Goal: Transaction & Acquisition: Purchase product/service

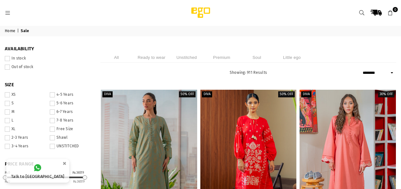
select select "******"
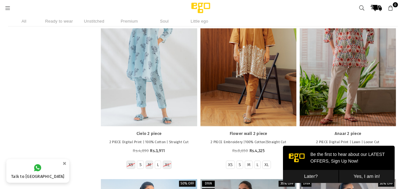
scroll to position [3244, 0]
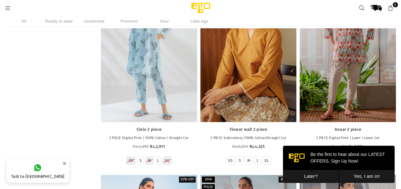
click at [267, 103] on div at bounding box center [248, 50] width 96 height 144
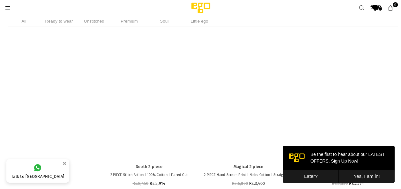
scroll to position [19509, 0]
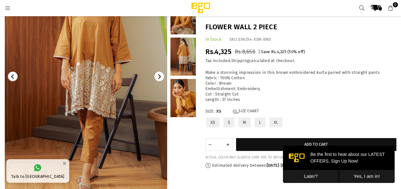
scroll to position [82, 0]
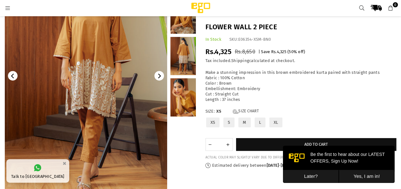
click at [161, 78] on icon "Next" at bounding box center [159, 76] width 5 height 5
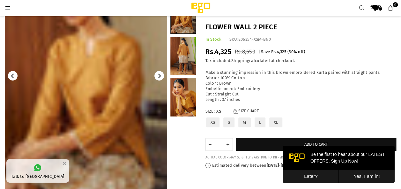
click at [161, 78] on icon "Next" at bounding box center [159, 76] width 5 height 5
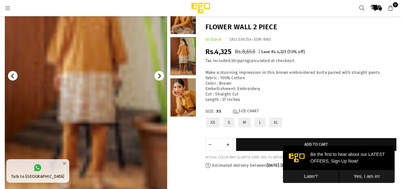
click at [161, 78] on icon "Next" at bounding box center [159, 76] width 5 height 5
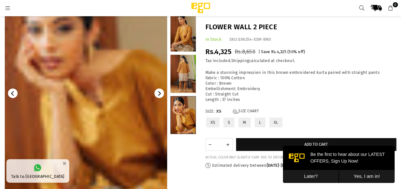
scroll to position [64, 0]
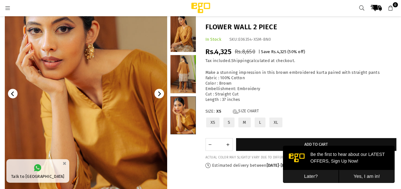
click at [158, 91] on icon "Next" at bounding box center [159, 93] width 5 height 5
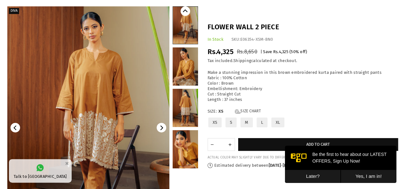
scroll to position [40, 0]
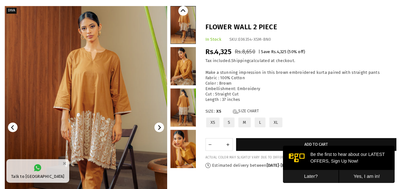
click at [160, 129] on icon "Next" at bounding box center [159, 127] width 5 height 5
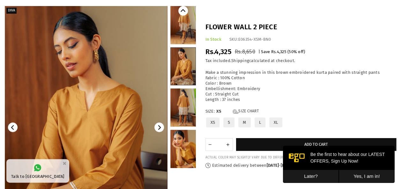
click at [160, 129] on icon "Next" at bounding box center [159, 127] width 5 height 5
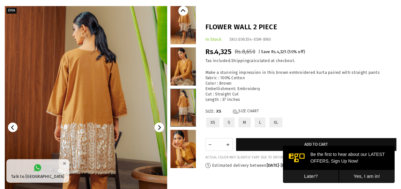
click at [160, 129] on icon "Next" at bounding box center [159, 127] width 5 height 5
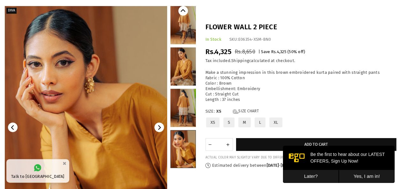
click at [160, 129] on icon "Next" at bounding box center [159, 127] width 5 height 5
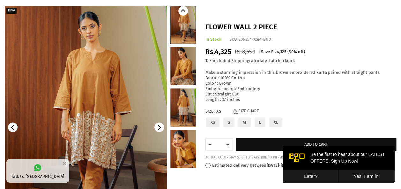
click at [160, 129] on icon "Next" at bounding box center [159, 127] width 5 height 5
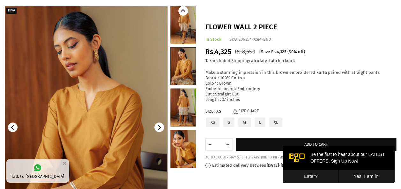
click at [160, 129] on icon "Next" at bounding box center [159, 127] width 5 height 5
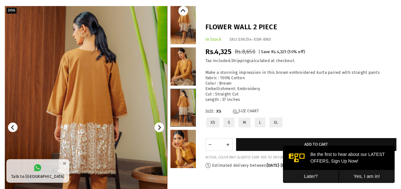
click at [160, 129] on icon "Next" at bounding box center [159, 127] width 5 height 5
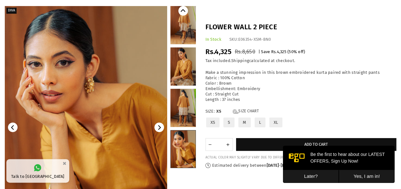
click at [160, 129] on icon "Next" at bounding box center [159, 127] width 5 height 5
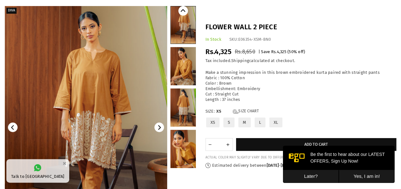
click at [160, 129] on icon "Next" at bounding box center [159, 127] width 5 height 5
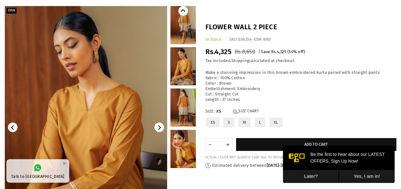
click at [160, 129] on icon "Next" at bounding box center [159, 127] width 5 height 5
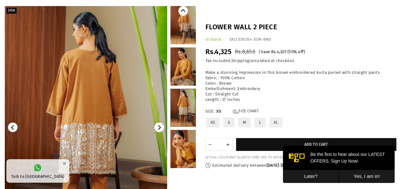
click at [160, 129] on icon "Next" at bounding box center [159, 127] width 5 height 5
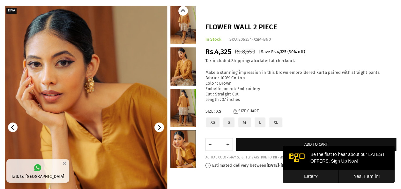
click at [160, 129] on icon "Next" at bounding box center [159, 127] width 5 height 5
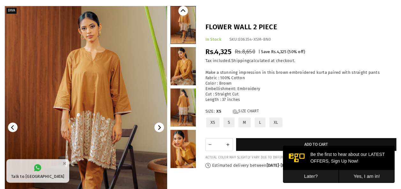
click at [160, 129] on icon "Next" at bounding box center [159, 127] width 5 height 5
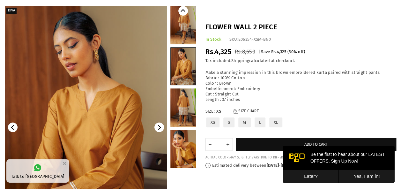
click at [237, 108] on div "Flower wall 2 piece In Stock SKU: E06354-XSM-BN0 Regular price Rs.4,325 Rs.8,65…" at bounding box center [300, 95] width 200 height 146
click at [240, 113] on link "Size Chart" at bounding box center [246, 111] width 26 height 5
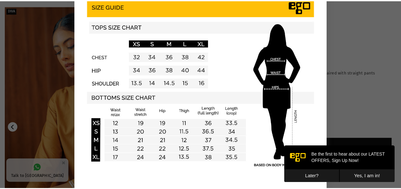
scroll to position [0, 0]
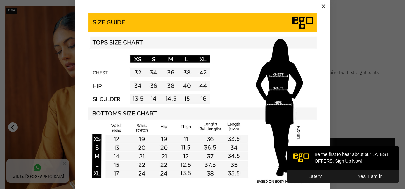
click at [319, 5] on button "×" at bounding box center [324, 7] width 10 height 10
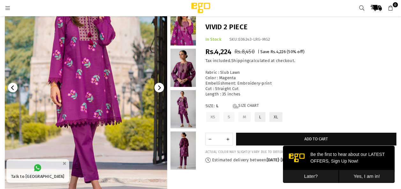
click at [161, 89] on icon "Next" at bounding box center [159, 87] width 5 height 5
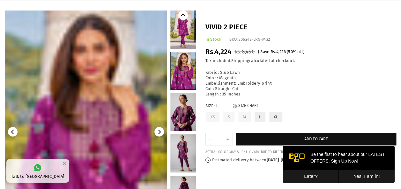
scroll to position [35, 0]
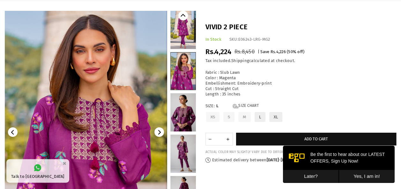
click at [159, 133] on icon "Next" at bounding box center [159, 132] width 5 height 5
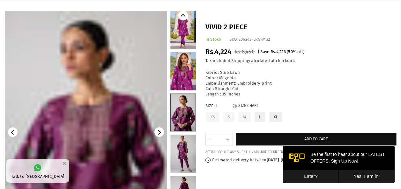
click at [159, 133] on icon "Next" at bounding box center [159, 132] width 5 height 5
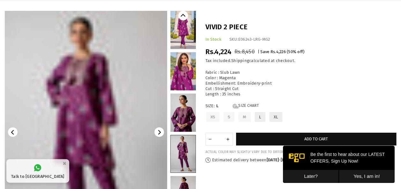
click at [159, 133] on icon "Next" at bounding box center [159, 132] width 5 height 5
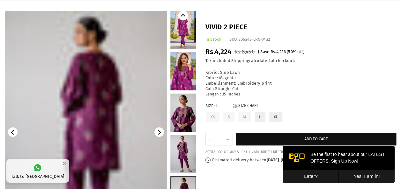
click at [159, 133] on icon "Next" at bounding box center [159, 132] width 5 height 5
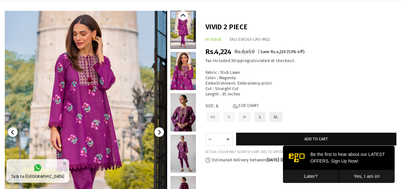
click at [159, 133] on icon "Next" at bounding box center [159, 132] width 5 height 5
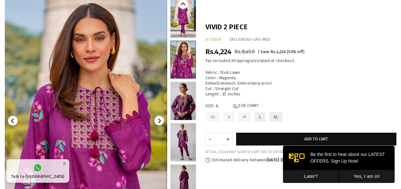
scroll to position [42, 0]
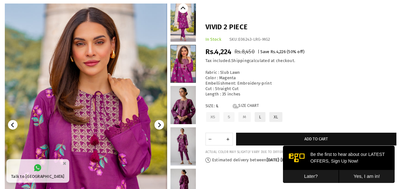
click at [158, 124] on icon "Next" at bounding box center [159, 125] width 5 height 5
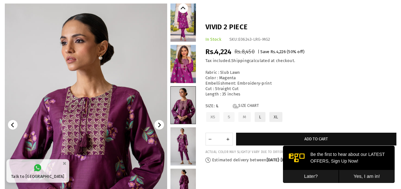
click at [158, 124] on icon "Next" at bounding box center [159, 125] width 5 height 5
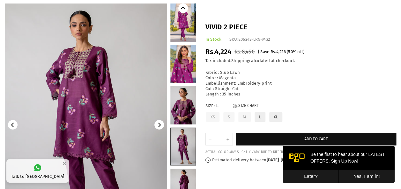
click at [158, 124] on icon "Next" at bounding box center [159, 125] width 5 height 5
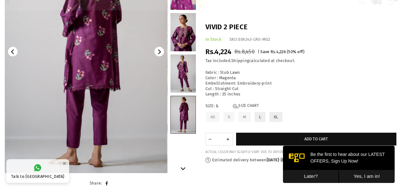
scroll to position [90, 0]
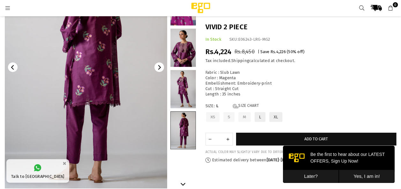
click at [162, 67] on button "Next" at bounding box center [159, 67] width 10 height 10
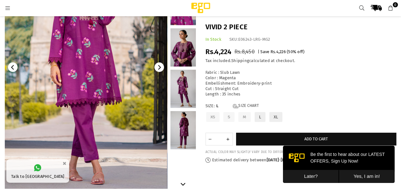
click at [162, 67] on button "Next" at bounding box center [159, 67] width 10 height 10
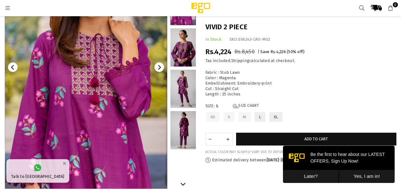
click at [162, 67] on button "Next" at bounding box center [159, 67] width 10 height 10
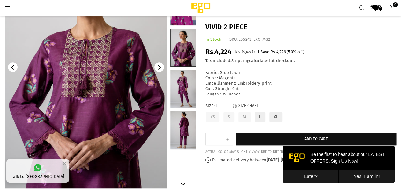
click at [162, 67] on button "Next" at bounding box center [159, 67] width 10 height 10
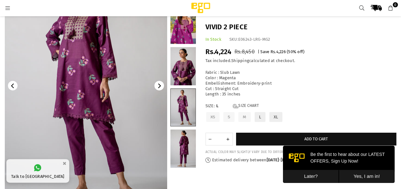
scroll to position [71, 0]
click at [158, 87] on icon "Next" at bounding box center [159, 86] width 5 height 5
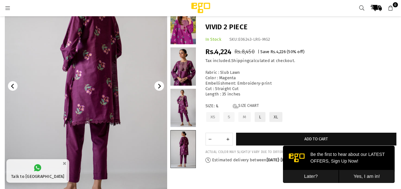
click at [158, 87] on icon "Next" at bounding box center [159, 86] width 5 height 5
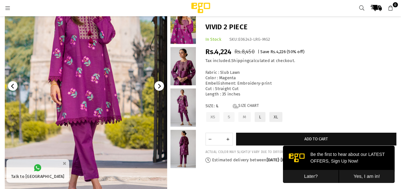
click at [158, 87] on icon "Next" at bounding box center [159, 86] width 5 height 5
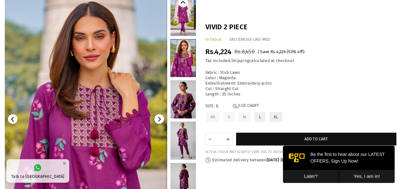
scroll to position [43, 0]
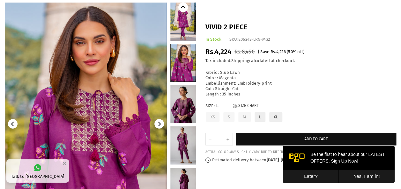
click at [160, 124] on icon "Next" at bounding box center [159, 124] width 3 height 5
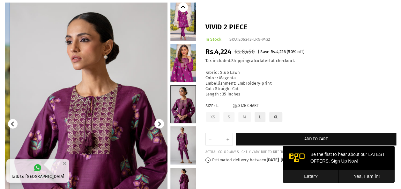
click at [160, 124] on icon "Next" at bounding box center [159, 124] width 3 height 5
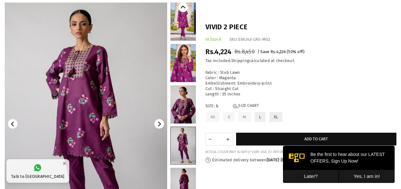
click at [160, 124] on icon "Next" at bounding box center [159, 124] width 3 height 5
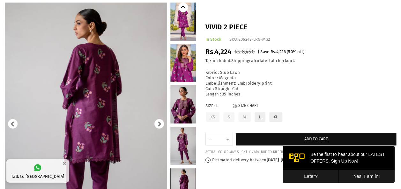
click at [160, 124] on icon "Next" at bounding box center [159, 124] width 3 height 5
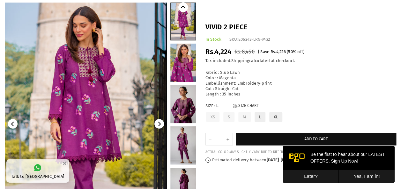
click at [160, 124] on icon "Next" at bounding box center [159, 124] width 3 height 5
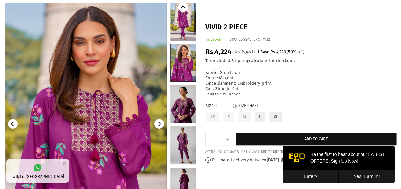
click at [160, 124] on icon "Next" at bounding box center [159, 124] width 3 height 5
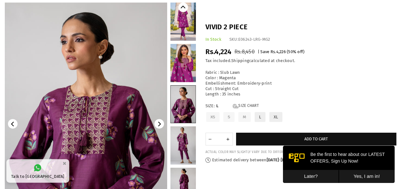
click at [160, 124] on icon "Next" at bounding box center [159, 124] width 3 height 5
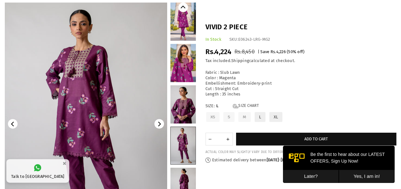
click at [160, 124] on icon "Next" at bounding box center [159, 124] width 3 height 5
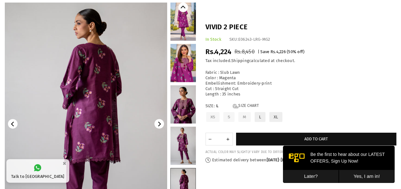
click at [160, 124] on icon "Next" at bounding box center [159, 124] width 3 height 5
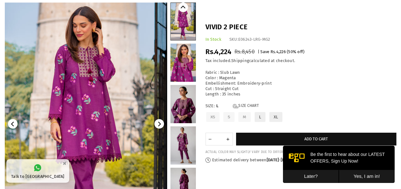
click at [160, 124] on icon "Next" at bounding box center [159, 124] width 3 height 5
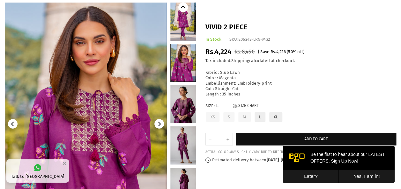
click at [160, 124] on icon "Next" at bounding box center [159, 124] width 3 height 5
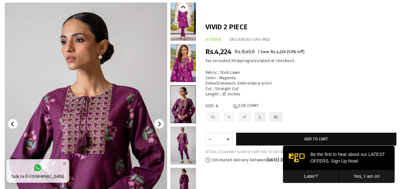
click at [160, 124] on icon "Next" at bounding box center [159, 124] width 3 height 5
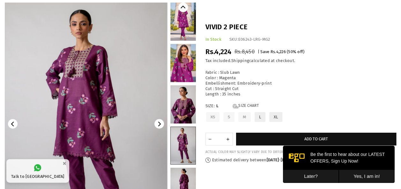
click at [160, 124] on icon "Next" at bounding box center [159, 124] width 3 height 5
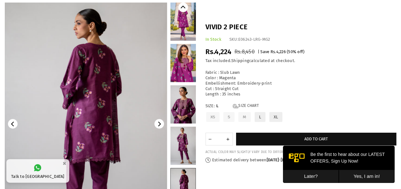
click at [160, 124] on icon "Next" at bounding box center [159, 124] width 3 height 5
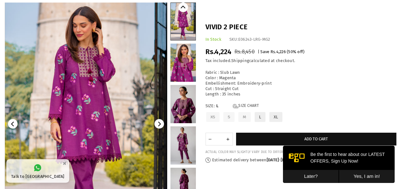
click at [160, 124] on icon "Next" at bounding box center [159, 124] width 3 height 5
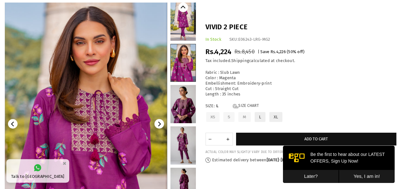
click at [160, 124] on icon "Next" at bounding box center [159, 124] width 3 height 5
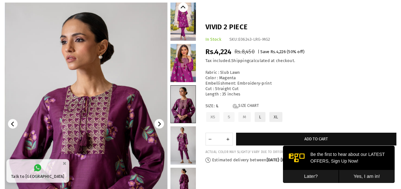
click at [160, 124] on icon "Next" at bounding box center [159, 124] width 3 height 5
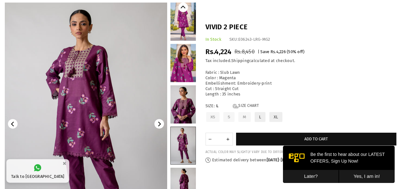
click at [160, 124] on icon "Next" at bounding box center [159, 124] width 3 height 5
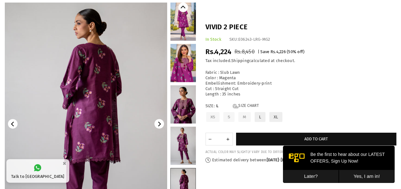
click at [160, 124] on icon "Next" at bounding box center [159, 124] width 3 height 5
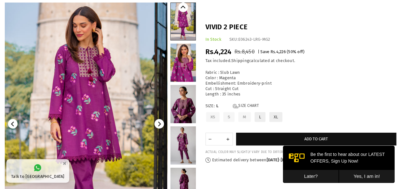
click at [160, 124] on icon "Next" at bounding box center [159, 124] width 3 height 5
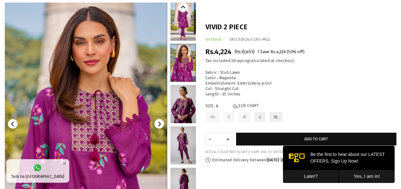
click at [160, 124] on icon "Next" at bounding box center [159, 124] width 3 height 5
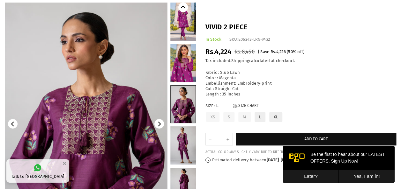
click at [160, 124] on icon "Next" at bounding box center [159, 124] width 3 height 5
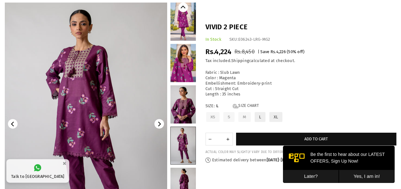
click at [160, 124] on icon "Next" at bounding box center [159, 124] width 3 height 5
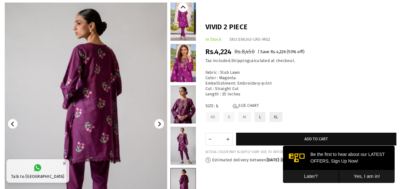
click at [160, 124] on icon "Next" at bounding box center [159, 124] width 3 height 5
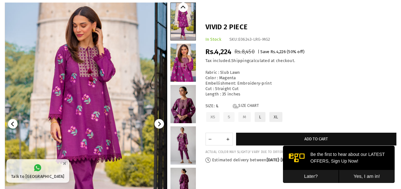
click at [160, 124] on icon "Next" at bounding box center [159, 124] width 3 height 5
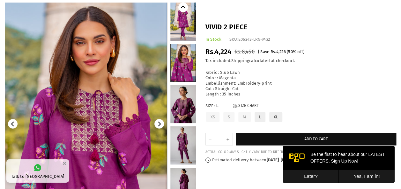
click at [160, 124] on icon "Next" at bounding box center [159, 124] width 3 height 5
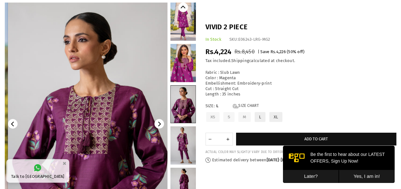
click at [160, 124] on icon "Next" at bounding box center [159, 124] width 3 height 5
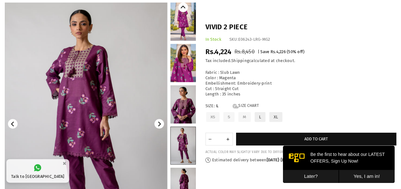
click at [160, 124] on icon "Next" at bounding box center [159, 124] width 3 height 5
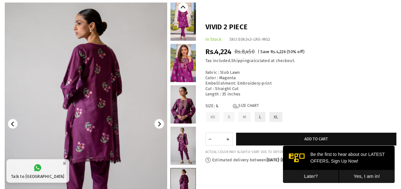
click at [160, 124] on icon "Next" at bounding box center [159, 124] width 3 height 5
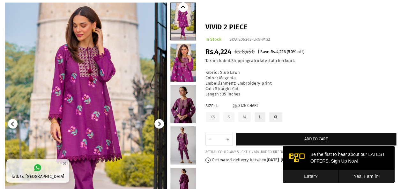
click at [160, 124] on icon "Next" at bounding box center [159, 124] width 3 height 5
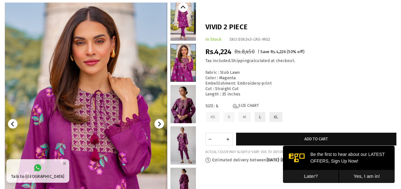
click at [160, 124] on icon "Next" at bounding box center [159, 124] width 3 height 5
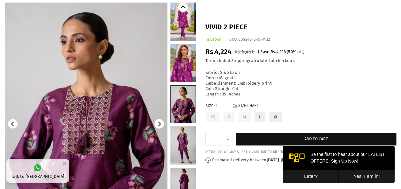
click at [160, 124] on icon "Next" at bounding box center [159, 124] width 3 height 5
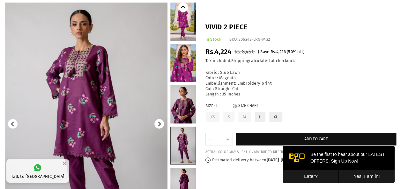
click at [160, 124] on icon "Next" at bounding box center [159, 124] width 3 height 5
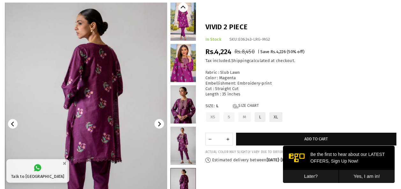
click at [160, 124] on icon "Next" at bounding box center [159, 124] width 3 height 5
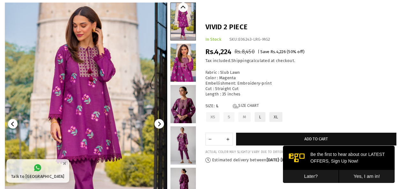
click at [160, 124] on icon "Next" at bounding box center [159, 124] width 3 height 5
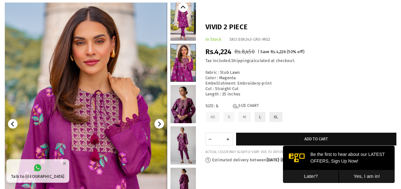
click at [160, 124] on icon "Next" at bounding box center [159, 124] width 3 height 5
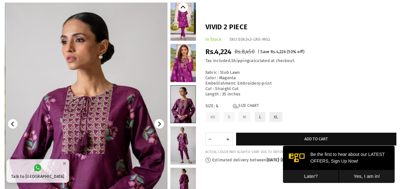
click at [160, 124] on icon "Next" at bounding box center [159, 124] width 3 height 5
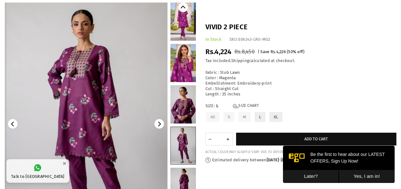
click at [160, 124] on icon "Next" at bounding box center [159, 124] width 3 height 5
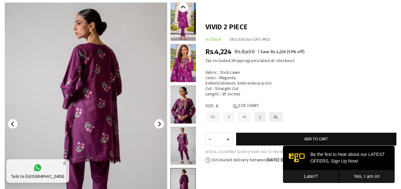
click at [160, 124] on icon "Next" at bounding box center [159, 124] width 3 height 5
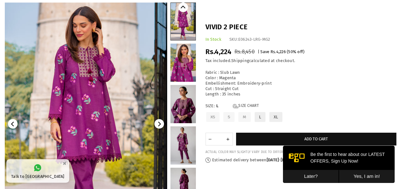
click at [160, 124] on icon "Next" at bounding box center [159, 124] width 3 height 5
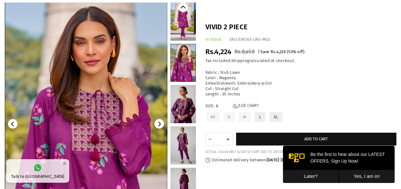
click at [160, 124] on icon "Next" at bounding box center [159, 124] width 3 height 5
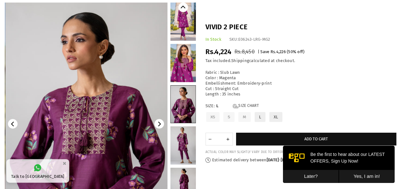
click at [160, 124] on icon "Next" at bounding box center [159, 124] width 3 height 5
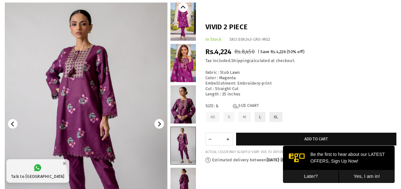
click at [160, 124] on icon "Next" at bounding box center [159, 124] width 3 height 5
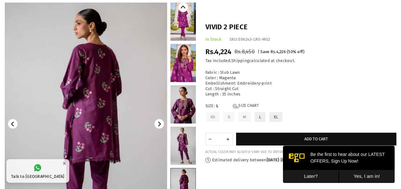
click at [160, 124] on icon "Next" at bounding box center [159, 124] width 3 height 5
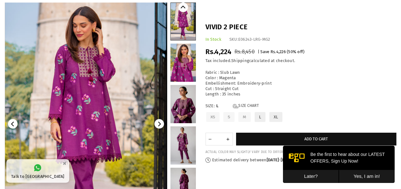
click at [160, 124] on icon "Next" at bounding box center [159, 124] width 3 height 5
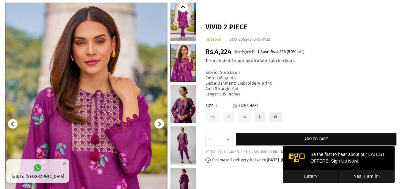
click at [160, 124] on icon "Next" at bounding box center [159, 124] width 3 height 5
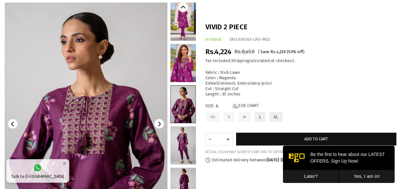
click at [160, 124] on icon "Next" at bounding box center [159, 124] width 3 height 5
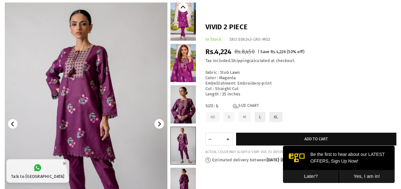
click at [160, 124] on icon "Next" at bounding box center [159, 124] width 3 height 5
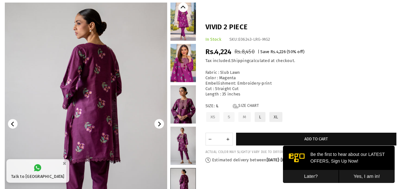
click at [160, 124] on icon "Next" at bounding box center [159, 124] width 3 height 5
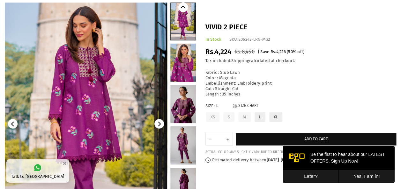
click at [160, 124] on icon "Next" at bounding box center [159, 124] width 3 height 5
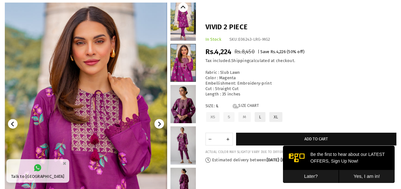
click at [160, 124] on icon "Next" at bounding box center [159, 124] width 3 height 5
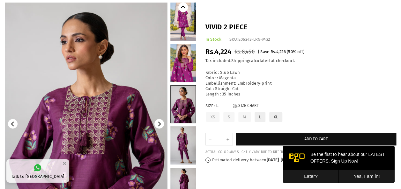
click at [160, 124] on icon "Next" at bounding box center [159, 124] width 3 height 5
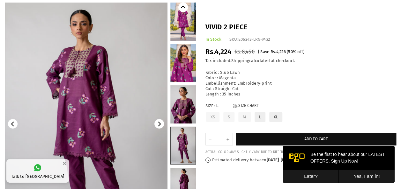
click at [160, 124] on icon "Next" at bounding box center [159, 124] width 3 height 5
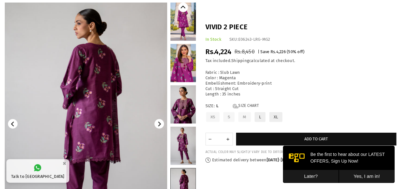
click at [160, 124] on icon "Next" at bounding box center [159, 124] width 3 height 5
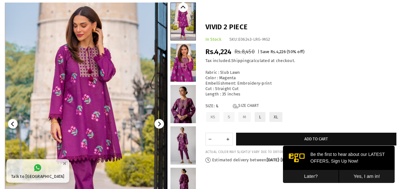
click at [160, 124] on icon "Next" at bounding box center [159, 124] width 3 height 5
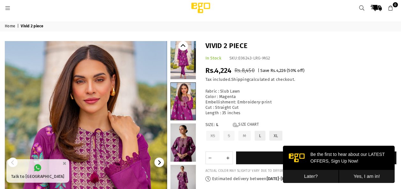
scroll to position [0, 0]
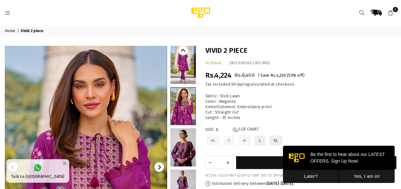
click at [314, 176] on button "Later?" at bounding box center [311, 176] width 56 height 13
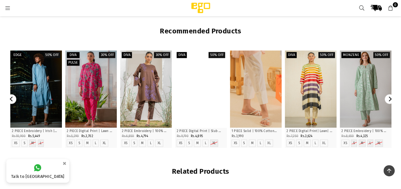
scroll to position [586, 0]
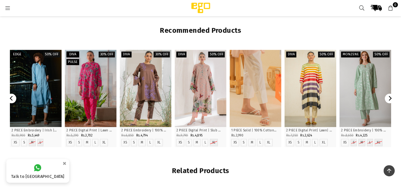
click at [390, 98] on icon "Next" at bounding box center [389, 98] width 3 height 5
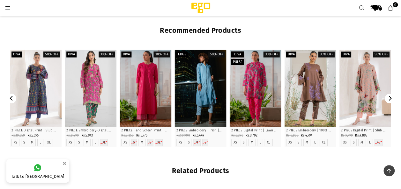
click at [390, 98] on icon "Next" at bounding box center [389, 98] width 3 height 5
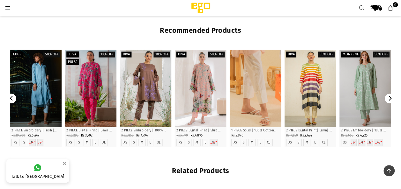
click at [390, 98] on icon "Next" at bounding box center [389, 98] width 3 height 5
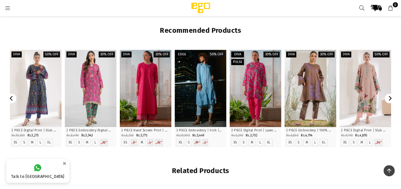
click at [390, 98] on icon "Next" at bounding box center [389, 98] width 3 height 5
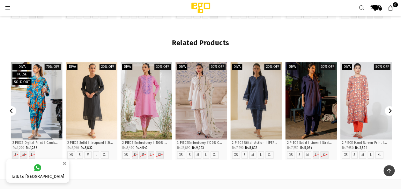
scroll to position [715, 0]
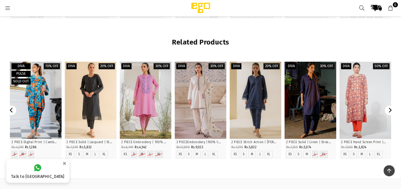
click at [387, 110] on icon "Next" at bounding box center [389, 110] width 5 height 5
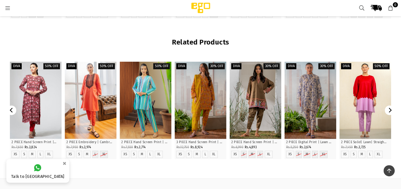
click at [387, 110] on icon "Next" at bounding box center [389, 110] width 5 height 5
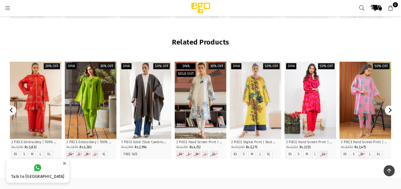
click at [387, 110] on icon "Next" at bounding box center [389, 110] width 5 height 5
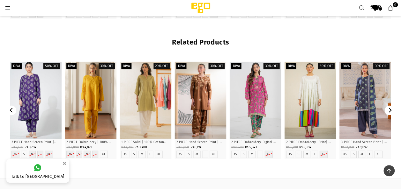
click at [387, 110] on icon "Next" at bounding box center [389, 110] width 5 height 5
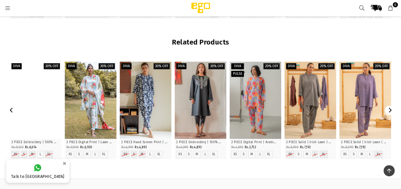
click at [47, 120] on div at bounding box center [36, 100] width 52 height 77
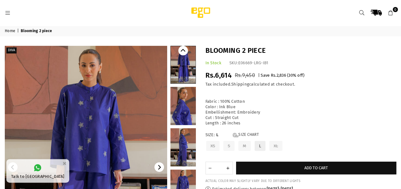
click at [181, 74] on link at bounding box center [183, 64] width 25 height 37
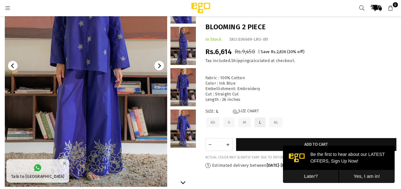
scroll to position [91, 0]
click at [185, 53] on link at bounding box center [182, 46] width 25 height 38
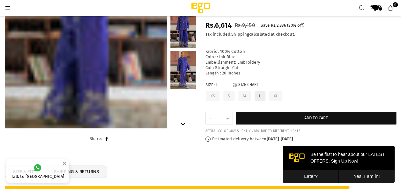
scroll to position [140, 0]
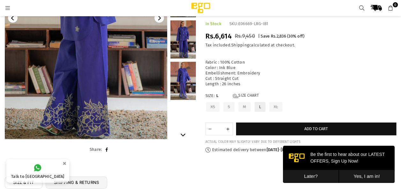
click at [186, 45] on link at bounding box center [182, 39] width 25 height 38
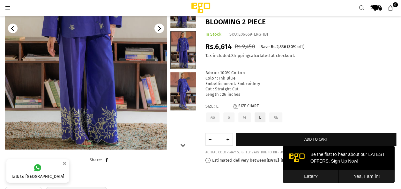
scroll to position [129, 0]
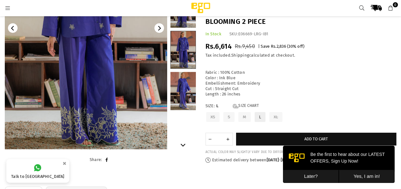
click at [184, 86] on link at bounding box center [182, 91] width 25 height 38
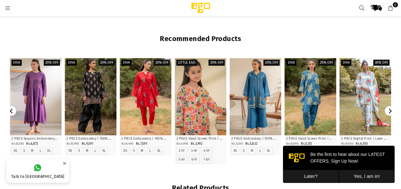
scroll to position [578, 0]
click at [390, 111] on icon "Next" at bounding box center [389, 111] width 3 height 5
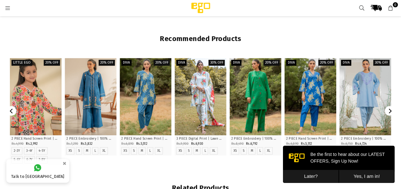
click at [390, 111] on icon "Next" at bounding box center [389, 111] width 3 height 5
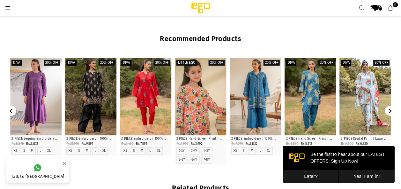
click at [390, 111] on icon "Next" at bounding box center [389, 111] width 3 height 5
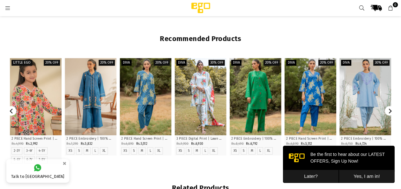
click at [390, 111] on icon "Next" at bounding box center [389, 111] width 3 height 5
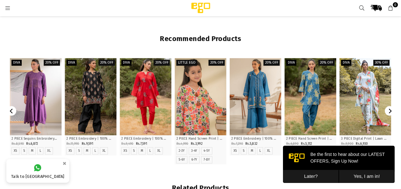
click at [389, 109] on icon "Next" at bounding box center [389, 111] width 5 height 5
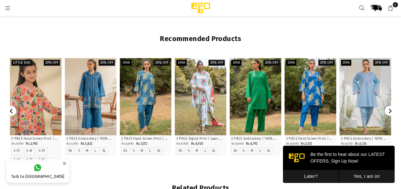
click at [389, 109] on icon "Next" at bounding box center [389, 111] width 5 height 5
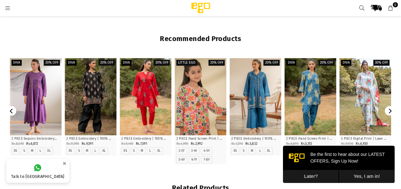
click at [389, 109] on icon "Next" at bounding box center [389, 111] width 5 height 5
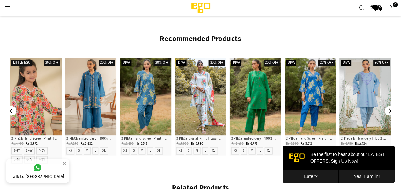
click at [389, 109] on icon "Next" at bounding box center [389, 111] width 5 height 5
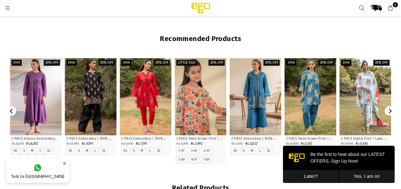
click at [389, 109] on icon "Next" at bounding box center [389, 111] width 5 height 5
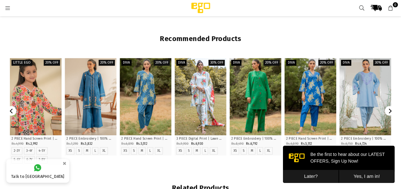
click at [390, 110] on icon "Next" at bounding box center [389, 111] width 5 height 5
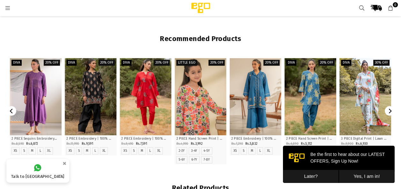
click at [390, 110] on icon "Next" at bounding box center [389, 111] width 5 height 5
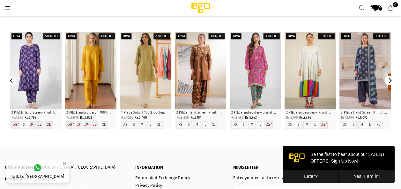
scroll to position [755, 0]
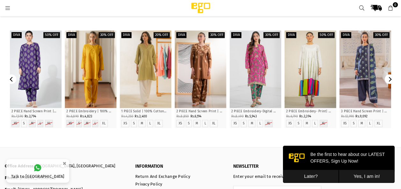
click at [390, 78] on icon "Next" at bounding box center [389, 79] width 3 height 5
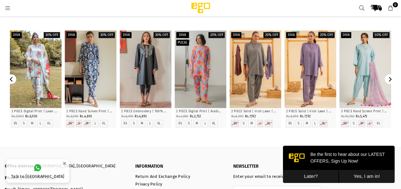
click at [390, 78] on icon "Next" at bounding box center [389, 79] width 3 height 5
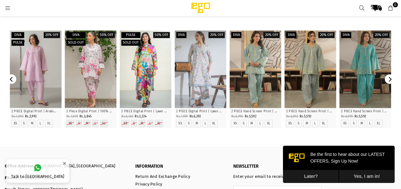
click at [390, 78] on icon "Next" at bounding box center [389, 79] width 3 height 5
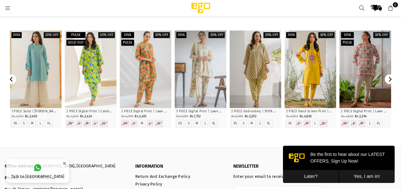
click at [390, 78] on icon "Next" at bounding box center [389, 79] width 3 height 5
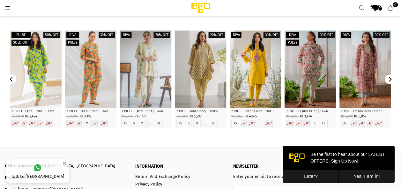
click at [390, 78] on icon "Next" at bounding box center [389, 79] width 3 height 5
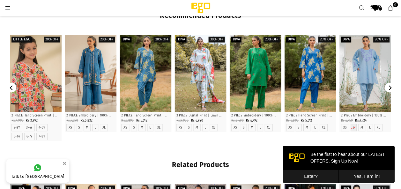
scroll to position [602, 0]
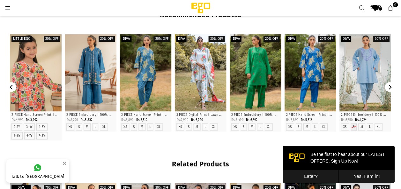
click at [389, 87] on icon "Next" at bounding box center [389, 87] width 5 height 5
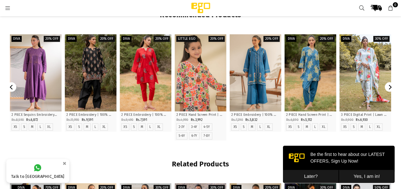
click at [389, 87] on icon "Next" at bounding box center [389, 87] width 5 height 5
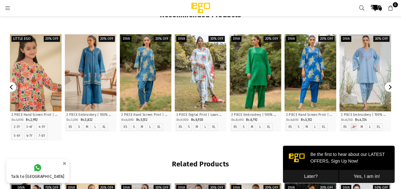
click at [389, 87] on icon "Next" at bounding box center [389, 87] width 5 height 5
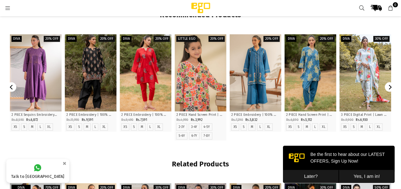
click at [389, 87] on icon "Next" at bounding box center [389, 87] width 5 height 5
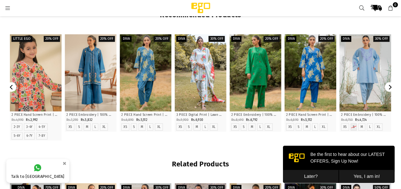
click at [389, 87] on icon "Next" at bounding box center [389, 87] width 5 height 5
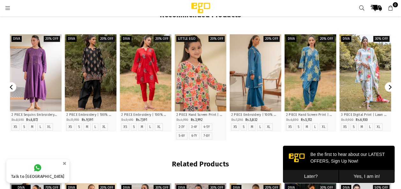
click at [255, 87] on div at bounding box center [255, 72] width 52 height 77
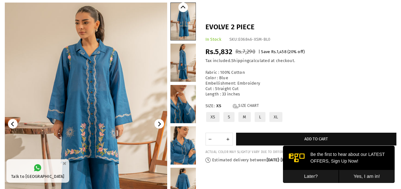
click at [160, 124] on icon "Next" at bounding box center [159, 124] width 5 height 5
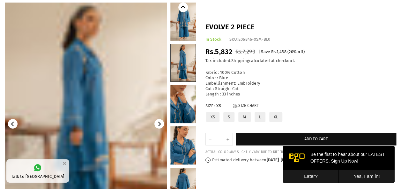
click at [160, 124] on icon "Next" at bounding box center [159, 124] width 5 height 5
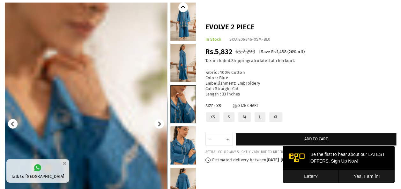
click at [160, 124] on icon "Next" at bounding box center [159, 124] width 5 height 5
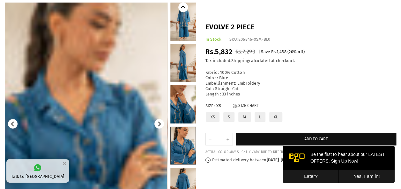
click at [160, 124] on icon "Next" at bounding box center [159, 124] width 5 height 5
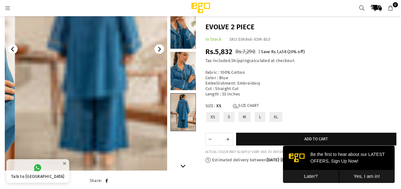
scroll to position [109, 0]
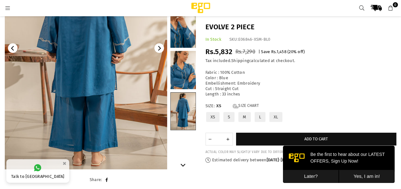
click at [160, 50] on button "Next" at bounding box center [159, 48] width 10 height 10
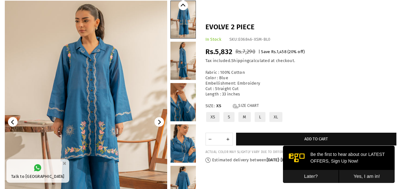
scroll to position [45, 0]
click at [159, 123] on icon "Next" at bounding box center [159, 122] width 3 height 5
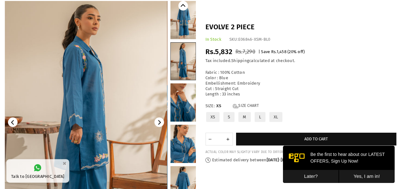
click at [159, 123] on icon "Next" at bounding box center [159, 122] width 3 height 5
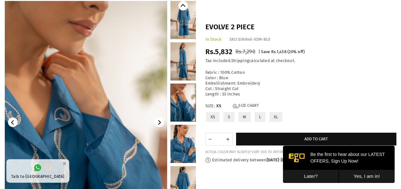
click at [159, 123] on icon "Next" at bounding box center [159, 122] width 3 height 5
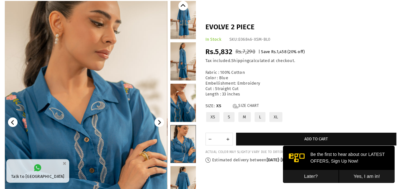
click at [159, 123] on icon "Next" at bounding box center [159, 122] width 3 height 5
